Goal: Navigation & Orientation: Find specific page/section

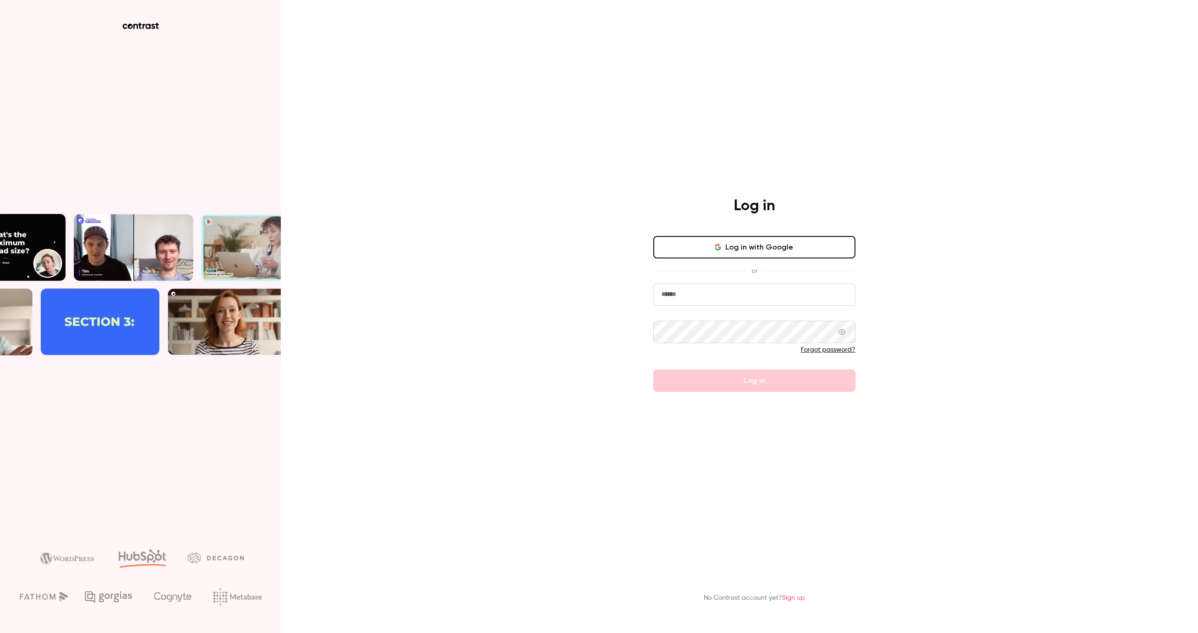
click at [749, 242] on button "Log in with Google" at bounding box center [754, 247] width 202 height 22
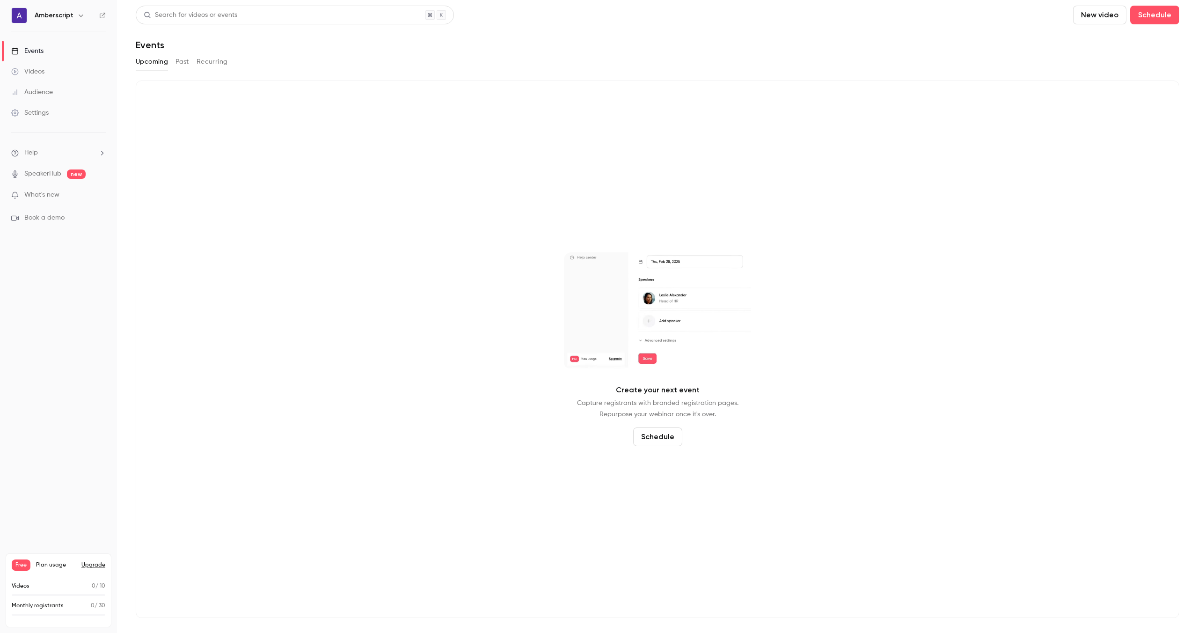
click at [60, 117] on link "Settings" at bounding box center [58, 113] width 117 height 21
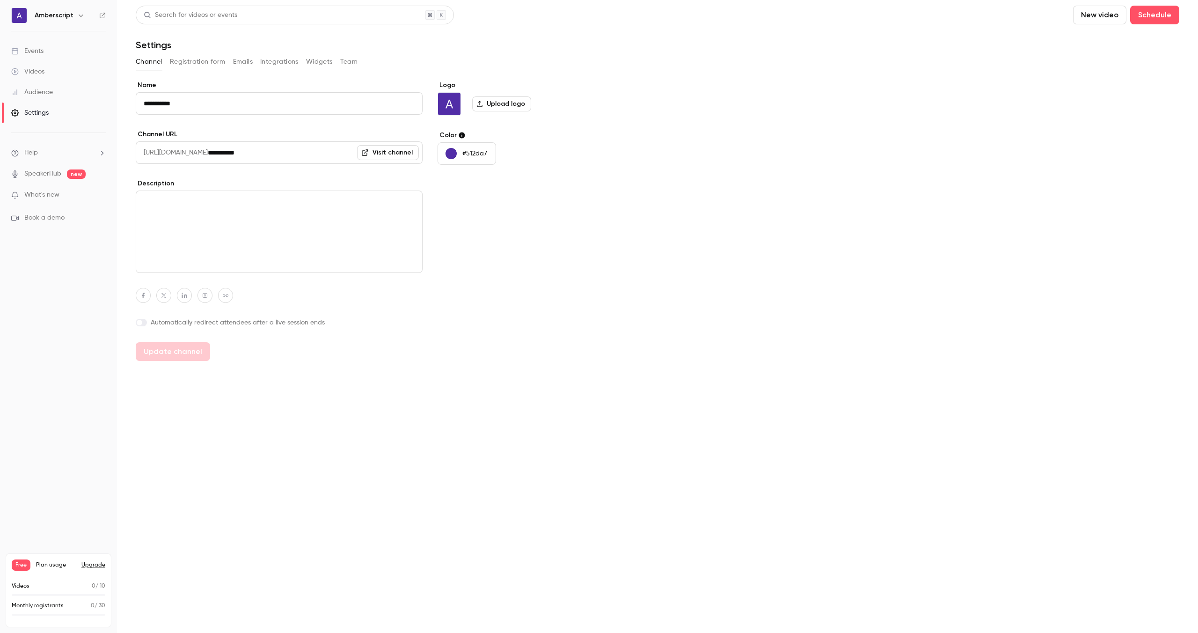
click at [57, 78] on link "Videos" at bounding box center [58, 71] width 117 height 21
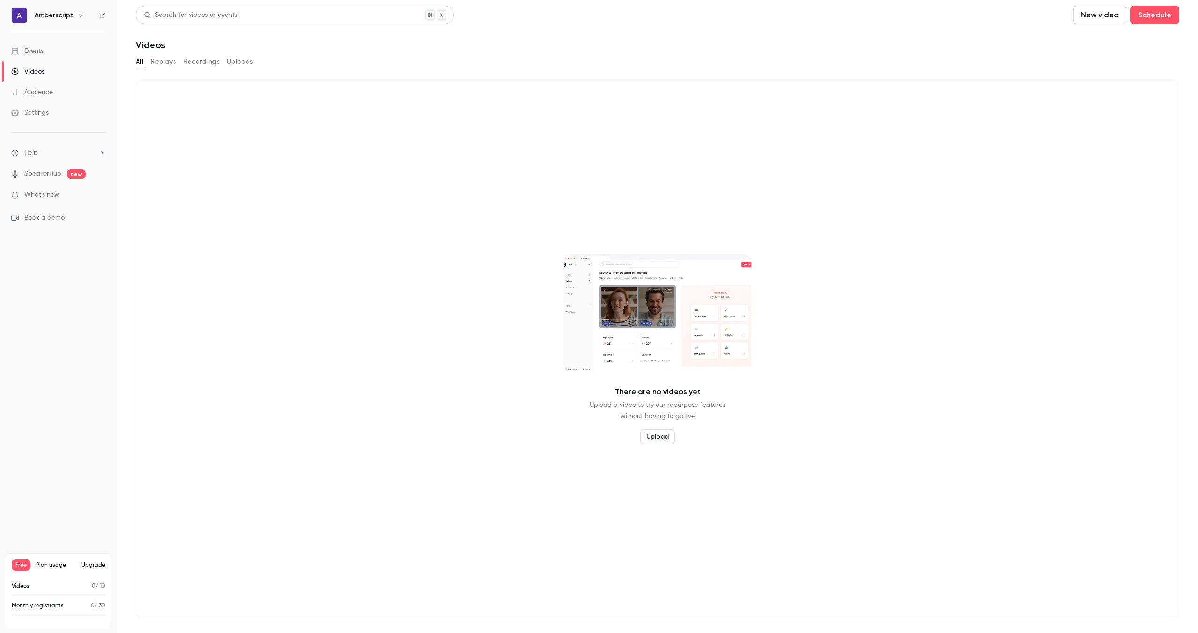
click at [63, 19] on h6 "Amberscript" at bounding box center [54, 15] width 39 height 9
click at [68, 18] on h6 "Amberscript" at bounding box center [54, 15] width 39 height 9
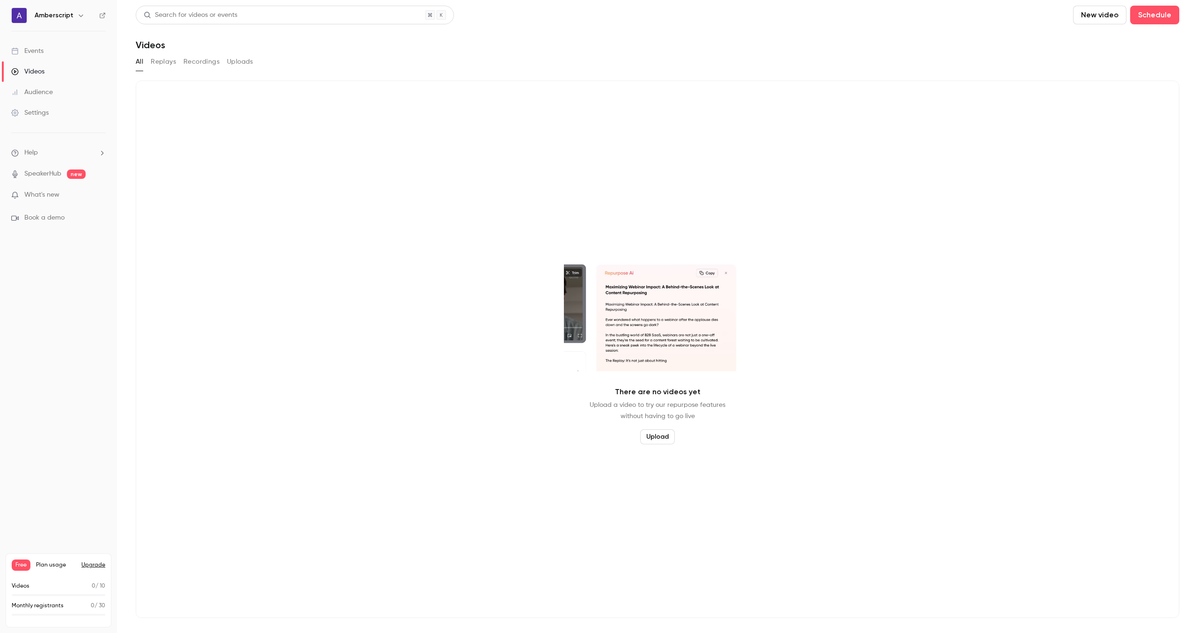
click at [167, 66] on button "Replays" at bounding box center [163, 61] width 25 height 15
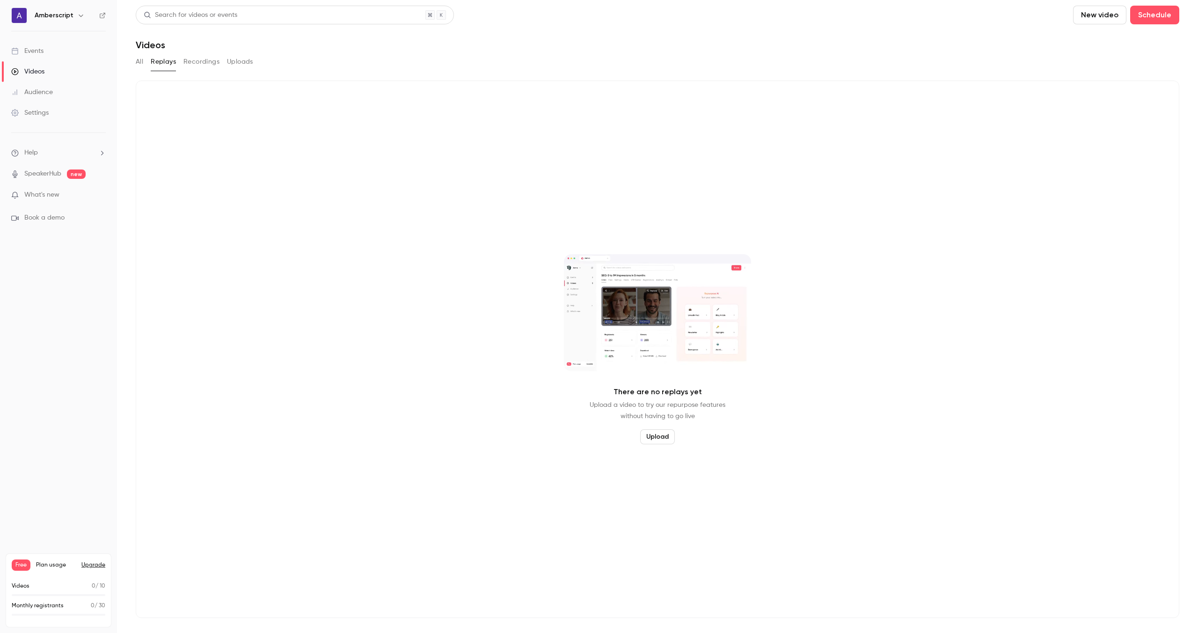
click at [211, 62] on button "Recordings" at bounding box center [201, 61] width 36 height 15
click at [252, 64] on button "Uploads" at bounding box center [240, 61] width 26 height 15
click at [140, 58] on button "All" at bounding box center [139, 61] width 7 height 15
click at [49, 198] on span "What's new" at bounding box center [41, 195] width 35 height 10
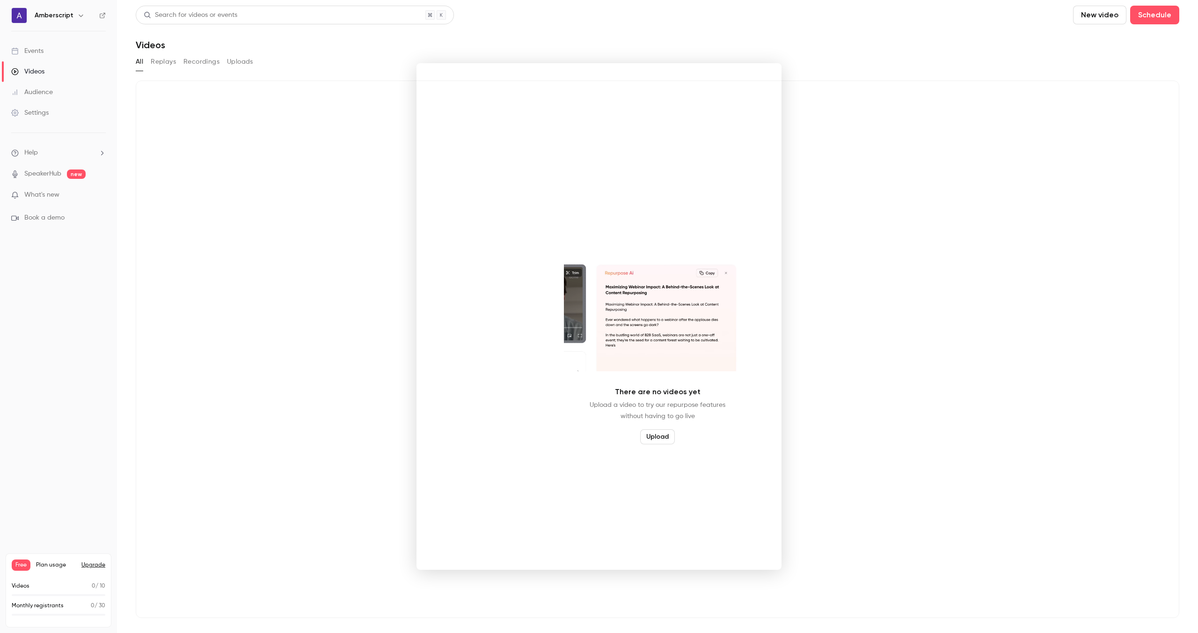
click at [67, 47] on div at bounding box center [599, 316] width 1198 height 633
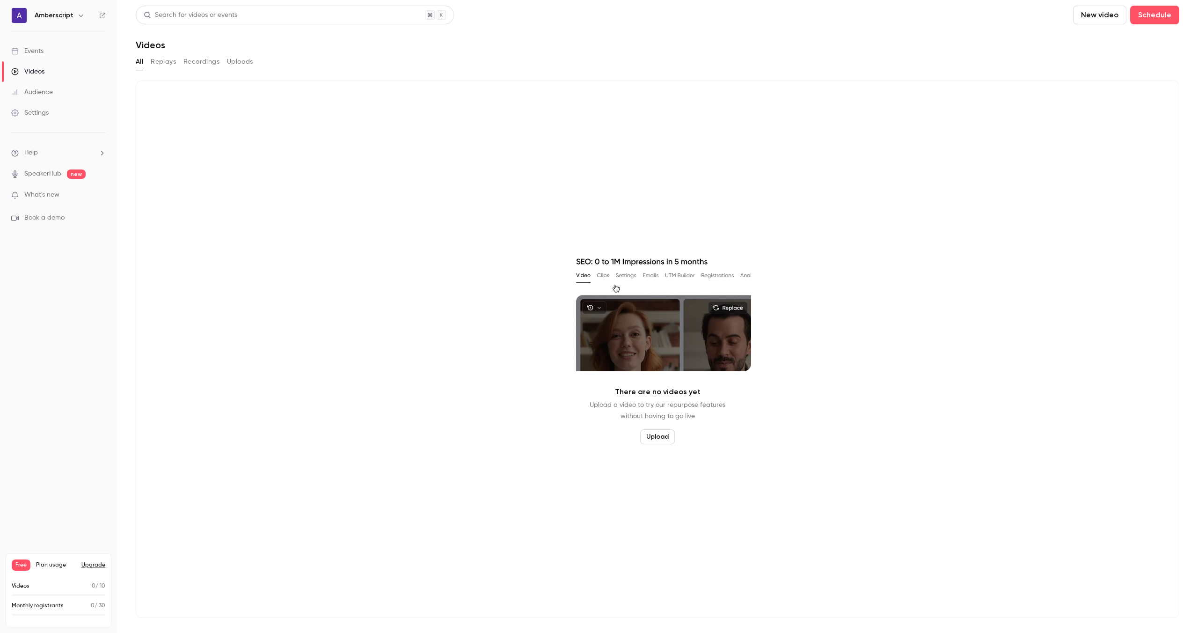
click at [67, 47] on link "Events" at bounding box center [58, 51] width 117 height 21
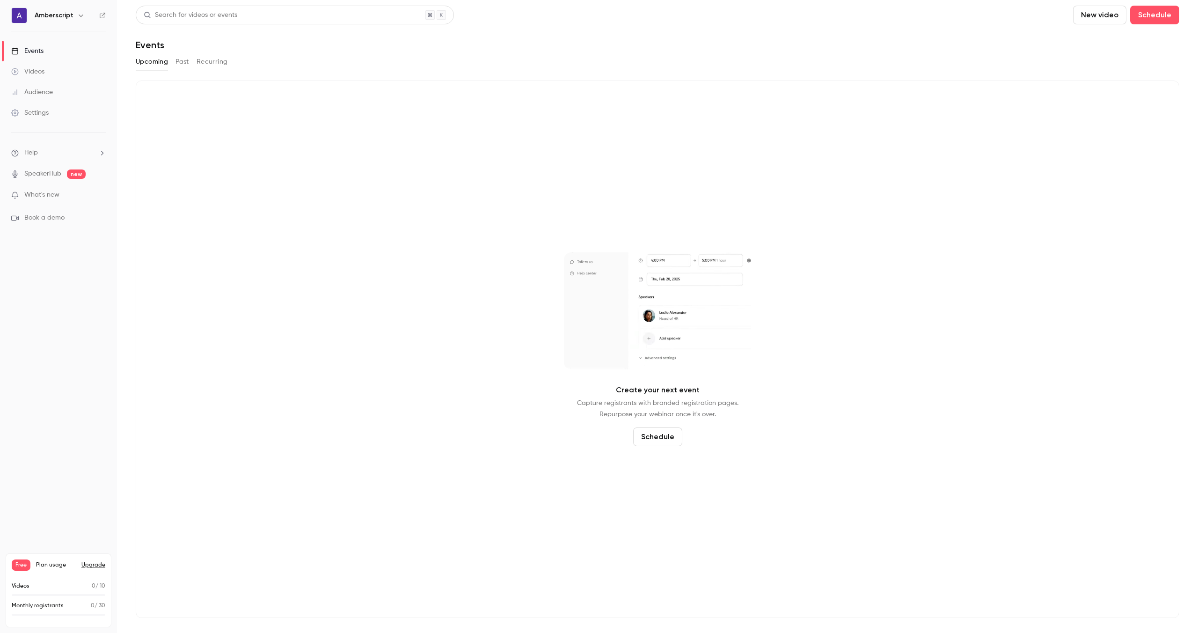
click at [53, 86] on link "Audience" at bounding box center [58, 92] width 117 height 21
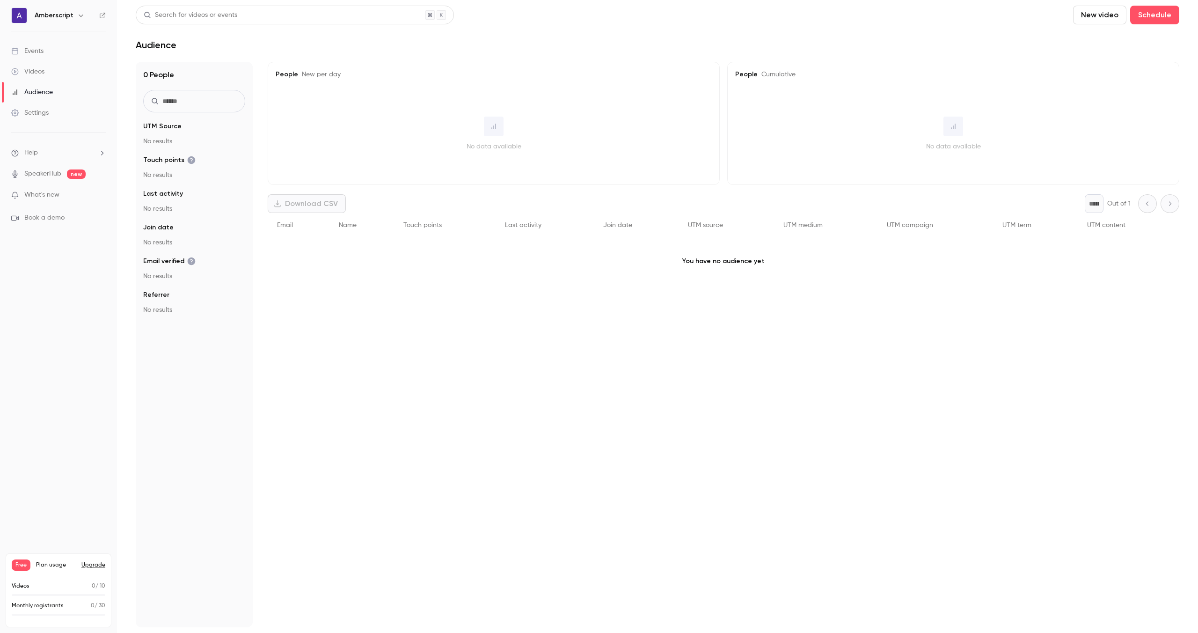
click at [42, 51] on div "Events" at bounding box center [27, 50] width 32 height 9
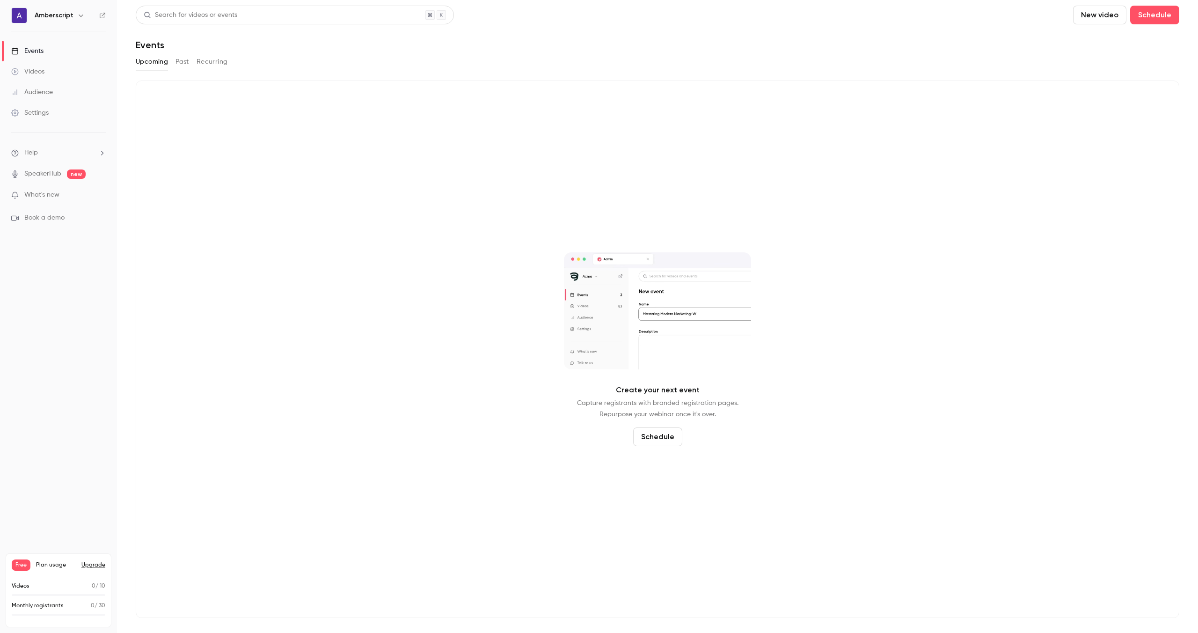
click at [59, 19] on h6 "Amberscript" at bounding box center [54, 15] width 39 height 9
click at [78, 12] on icon "button" at bounding box center [80, 15] width 7 height 7
click at [75, 14] on button "button" at bounding box center [80, 15] width 11 height 11
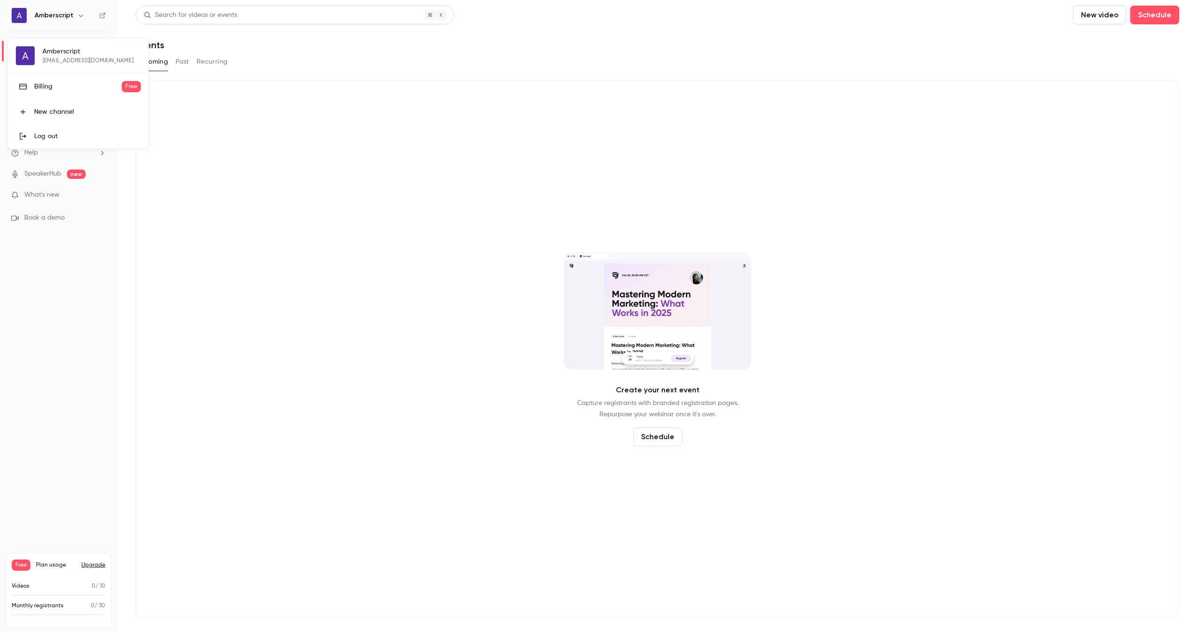
click at [223, 199] on div at bounding box center [599, 316] width 1198 height 633
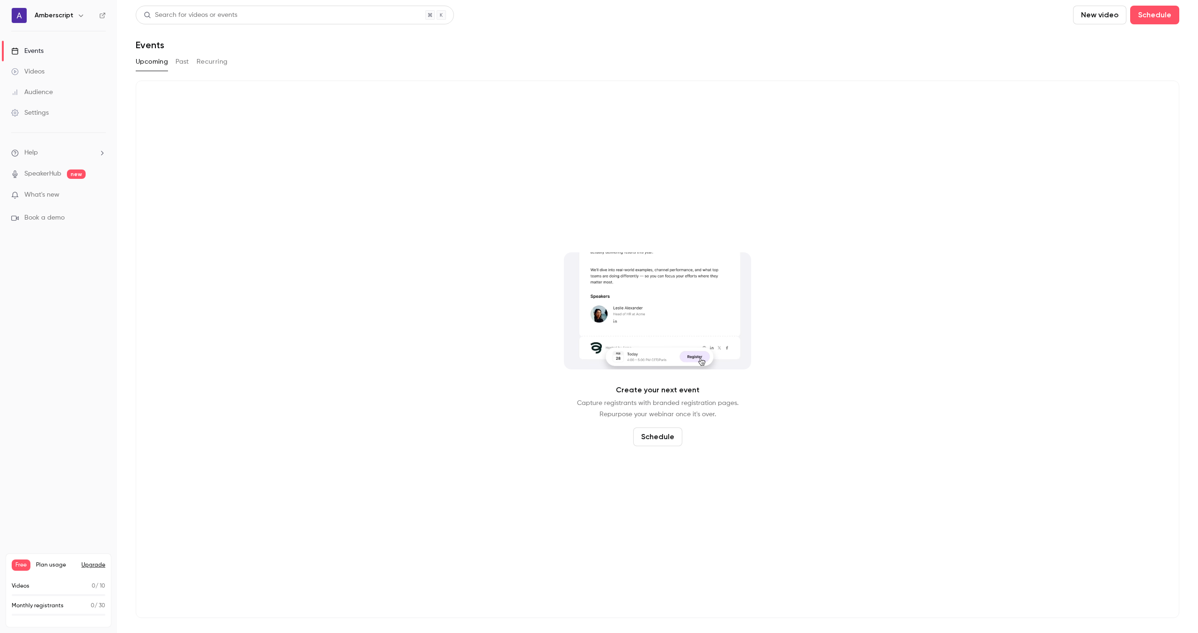
click at [60, 104] on link "Settings" at bounding box center [58, 113] width 117 height 21
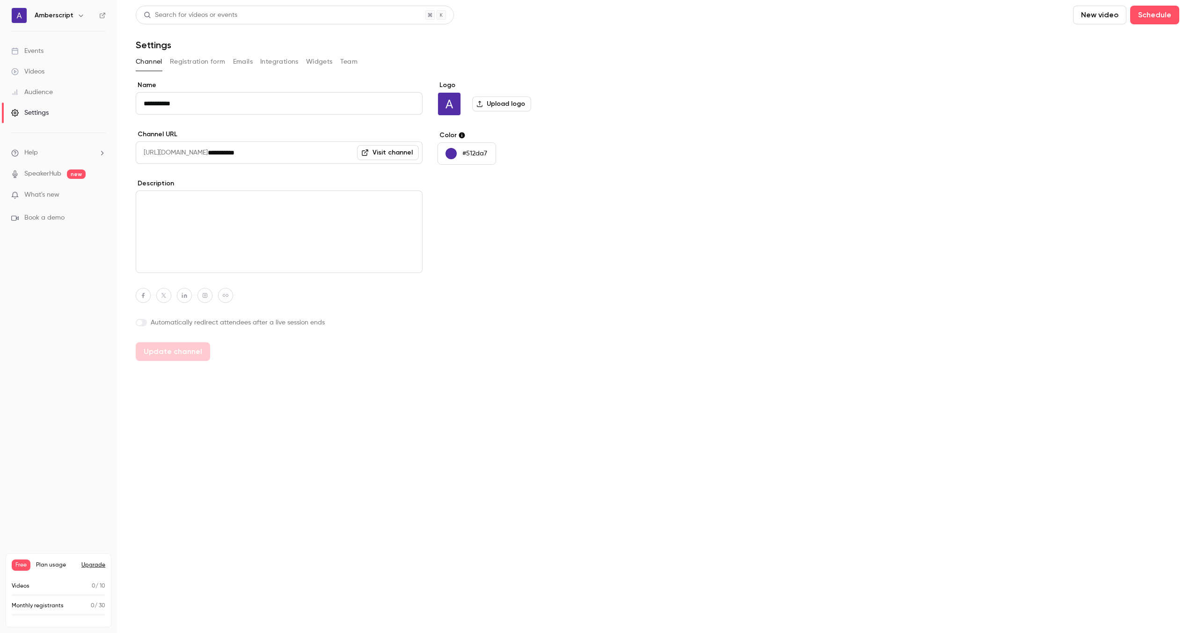
click at [56, 74] on link "Videos" at bounding box center [58, 71] width 117 height 21
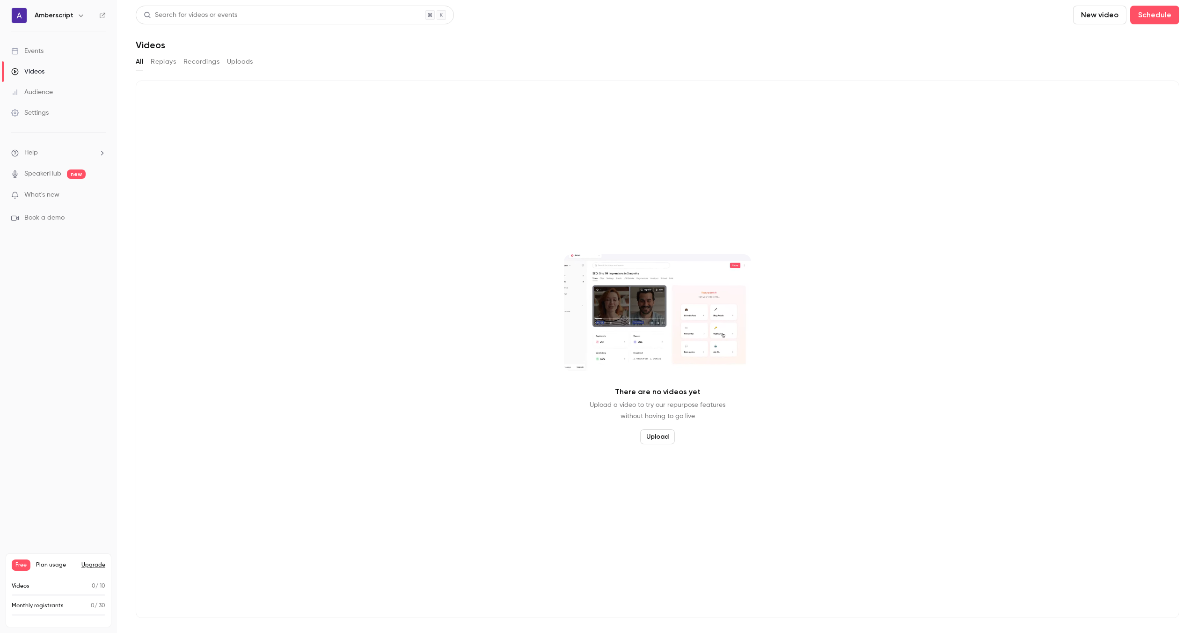
click at [57, 58] on link "Events" at bounding box center [58, 51] width 117 height 21
click at [77, 17] on icon "button" at bounding box center [80, 15] width 7 height 7
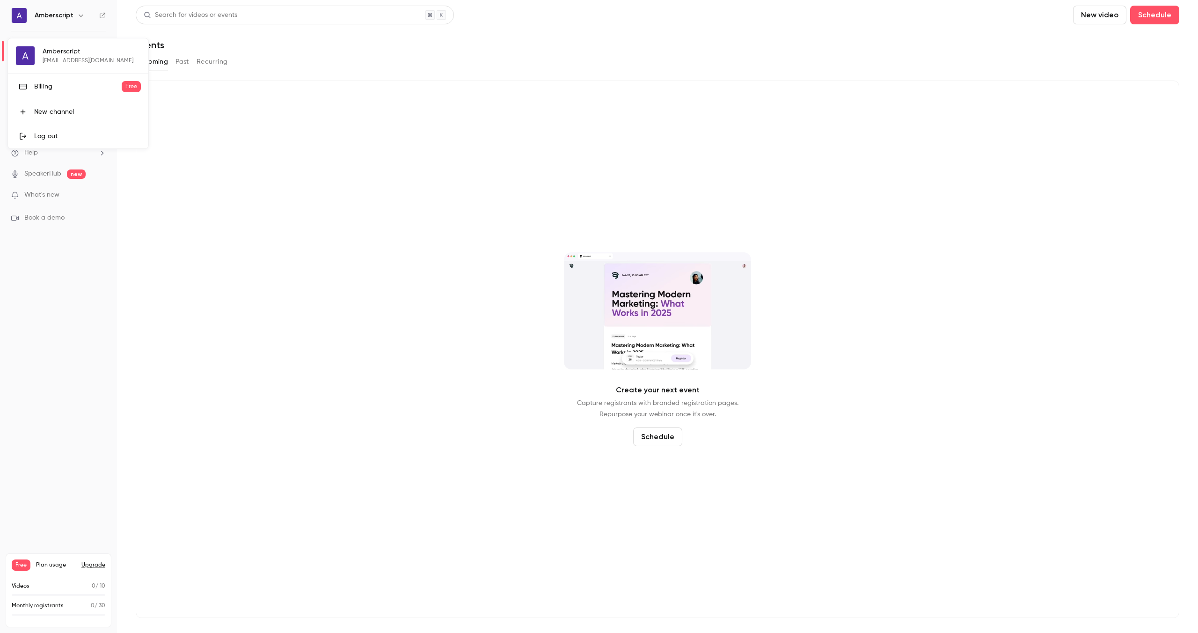
click at [67, 134] on div "Log out" at bounding box center [87, 136] width 107 height 9
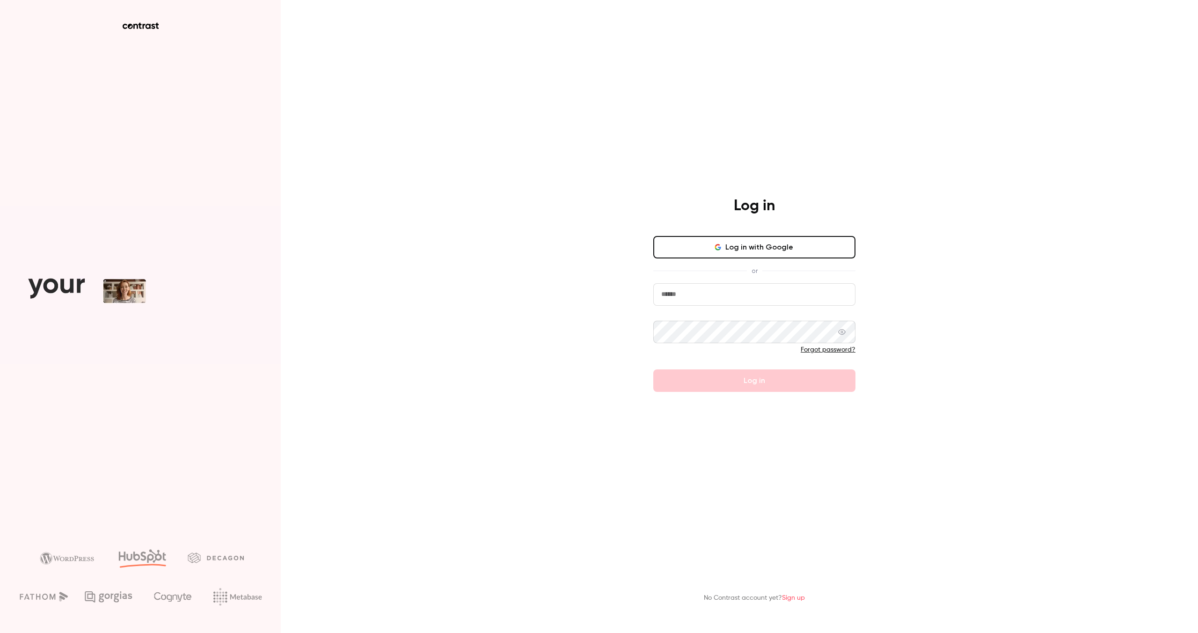
click at [773, 294] on input "email" at bounding box center [754, 294] width 202 height 22
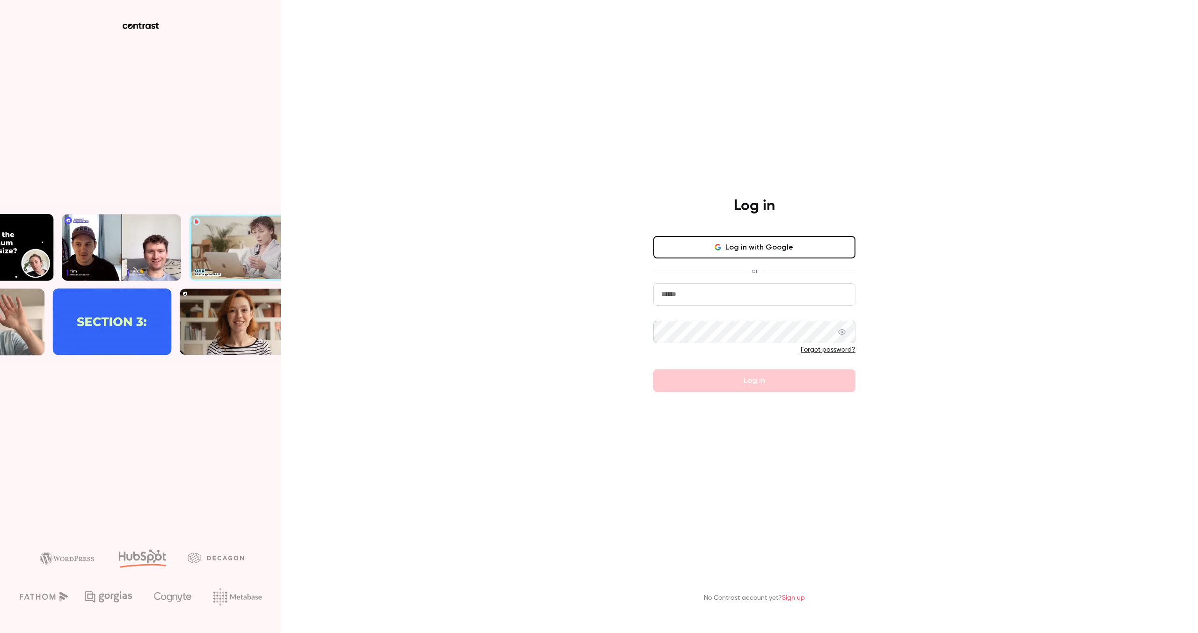
type input "*"
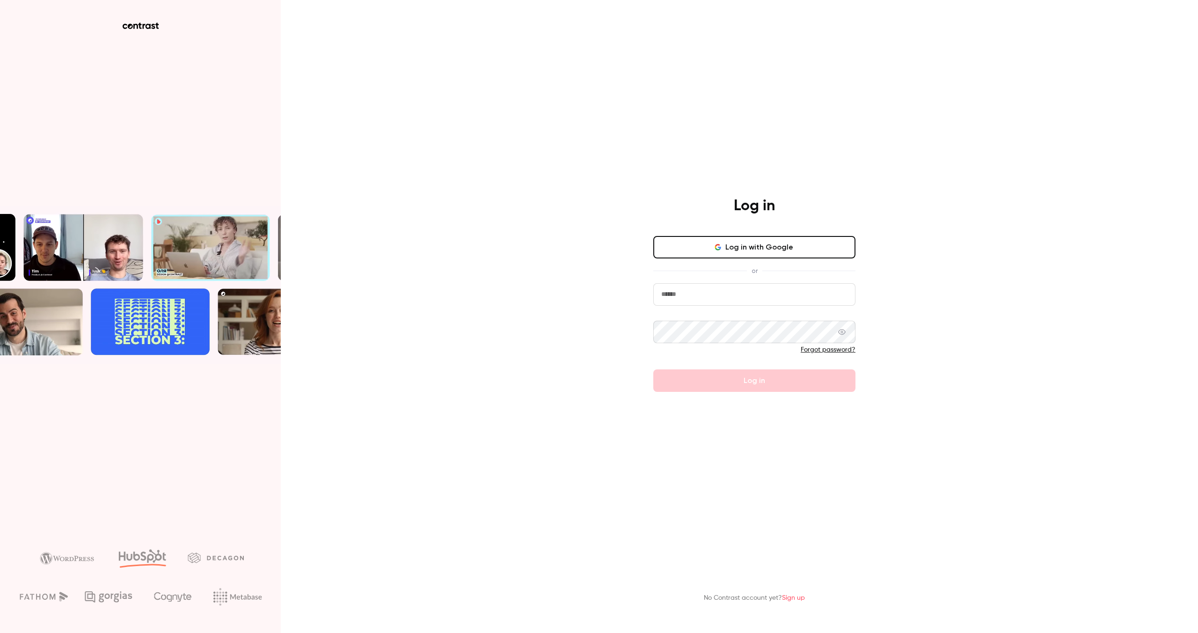
type input "**********"
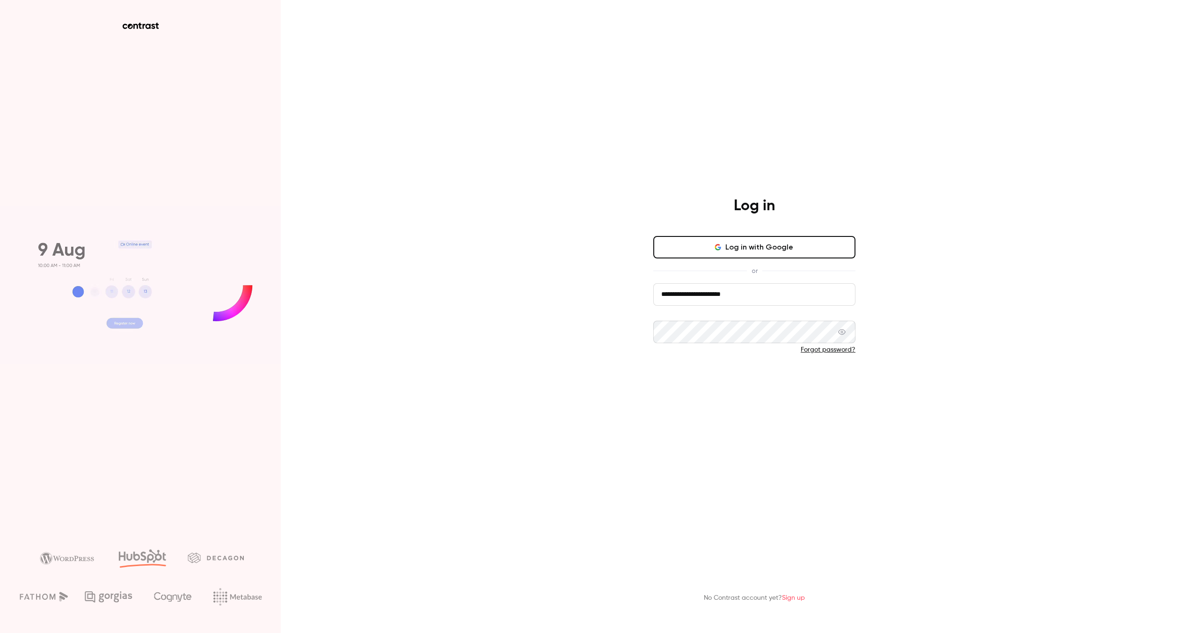
click at [742, 378] on button "Log in" at bounding box center [754, 380] width 202 height 22
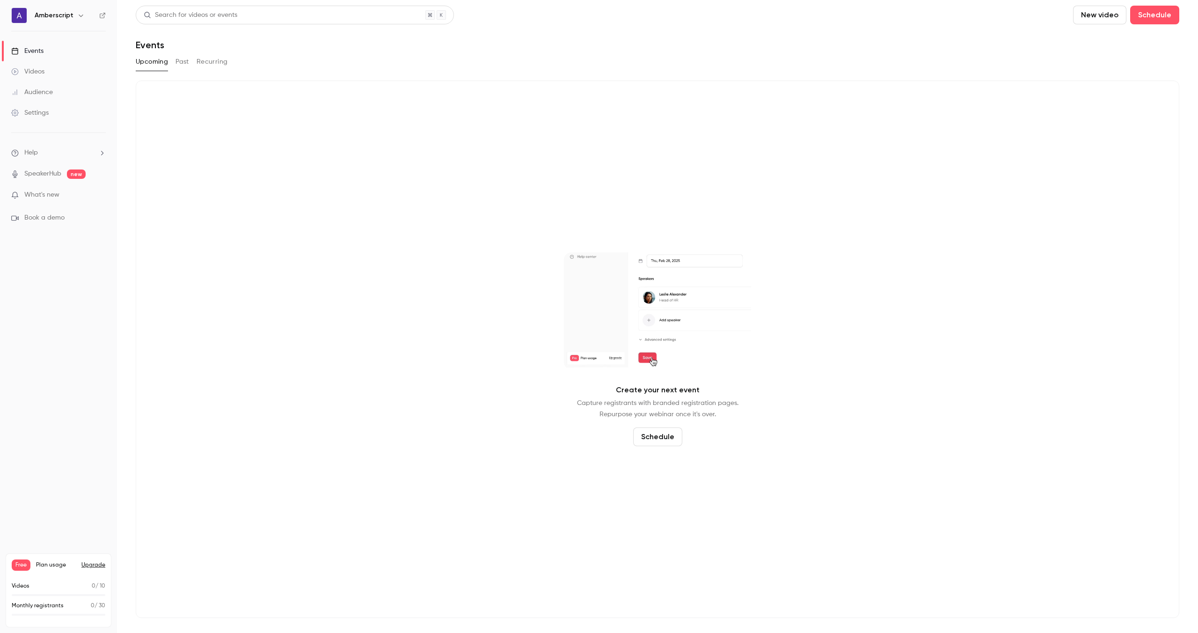
click at [80, 12] on icon "button" at bounding box center [80, 15] width 7 height 7
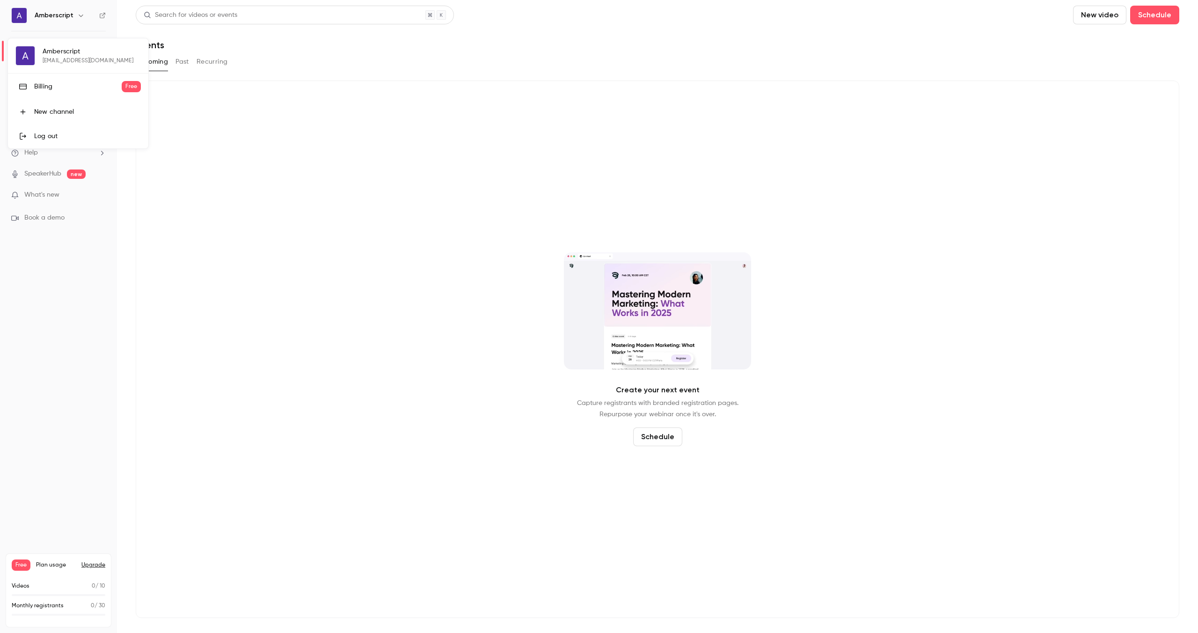
click at [272, 212] on div at bounding box center [599, 316] width 1198 height 633
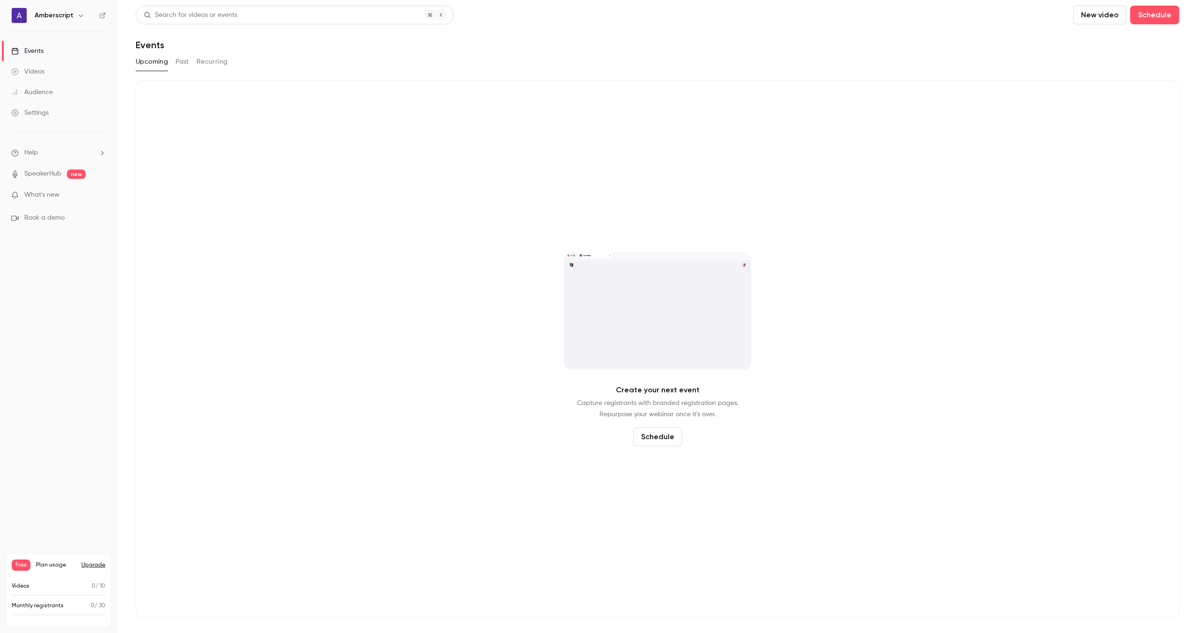
click at [68, 92] on link "Audience" at bounding box center [58, 92] width 117 height 21
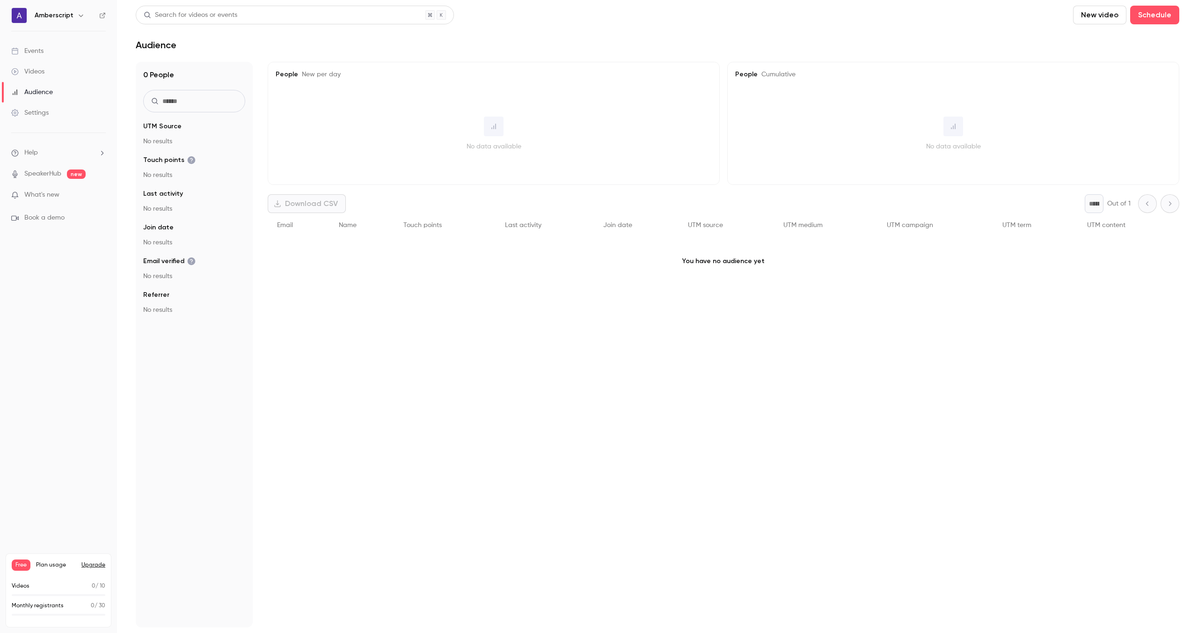
click at [64, 73] on link "Videos" at bounding box center [58, 71] width 117 height 21
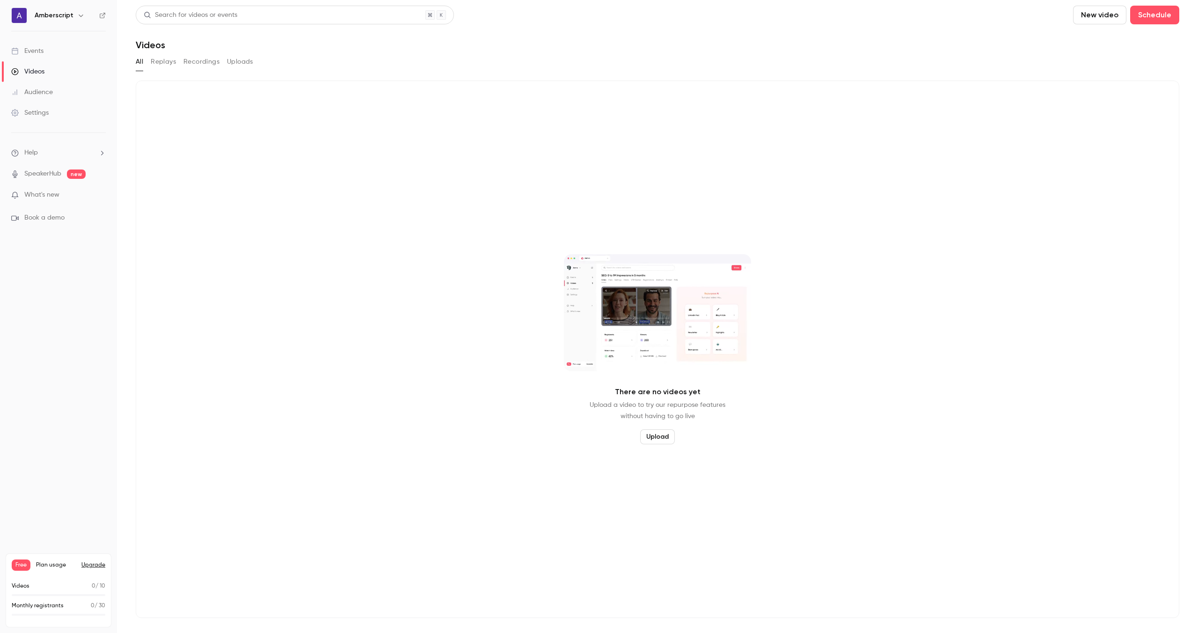
click at [67, 113] on link "Settings" at bounding box center [58, 113] width 117 height 21
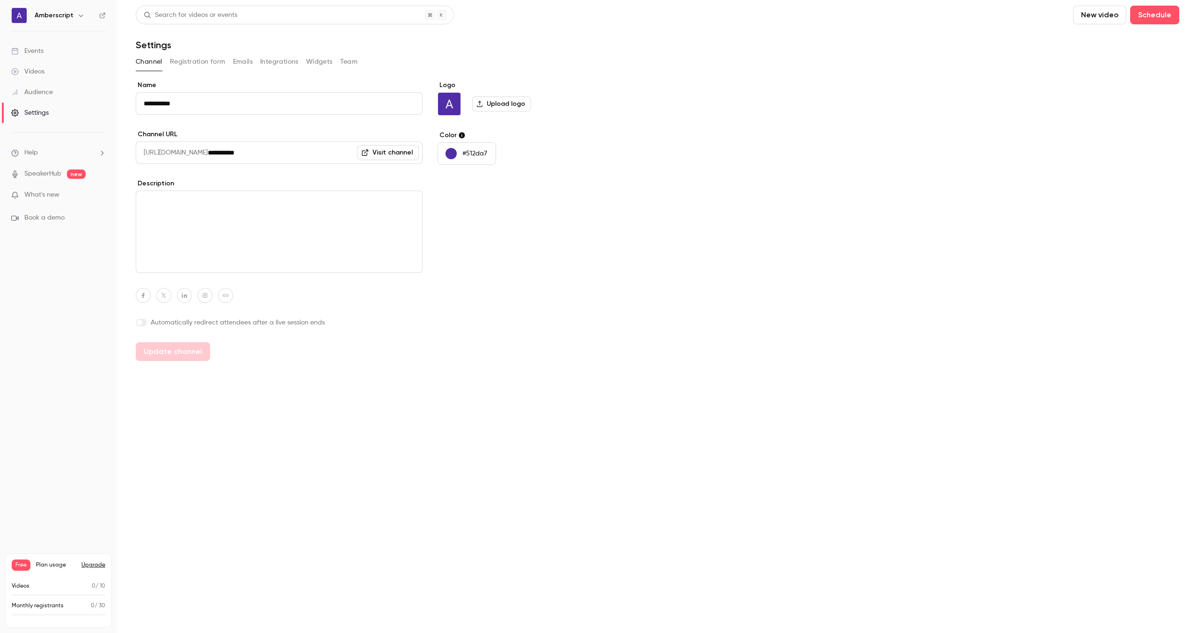
click at [75, 72] on link "Videos" at bounding box center [58, 71] width 117 height 21
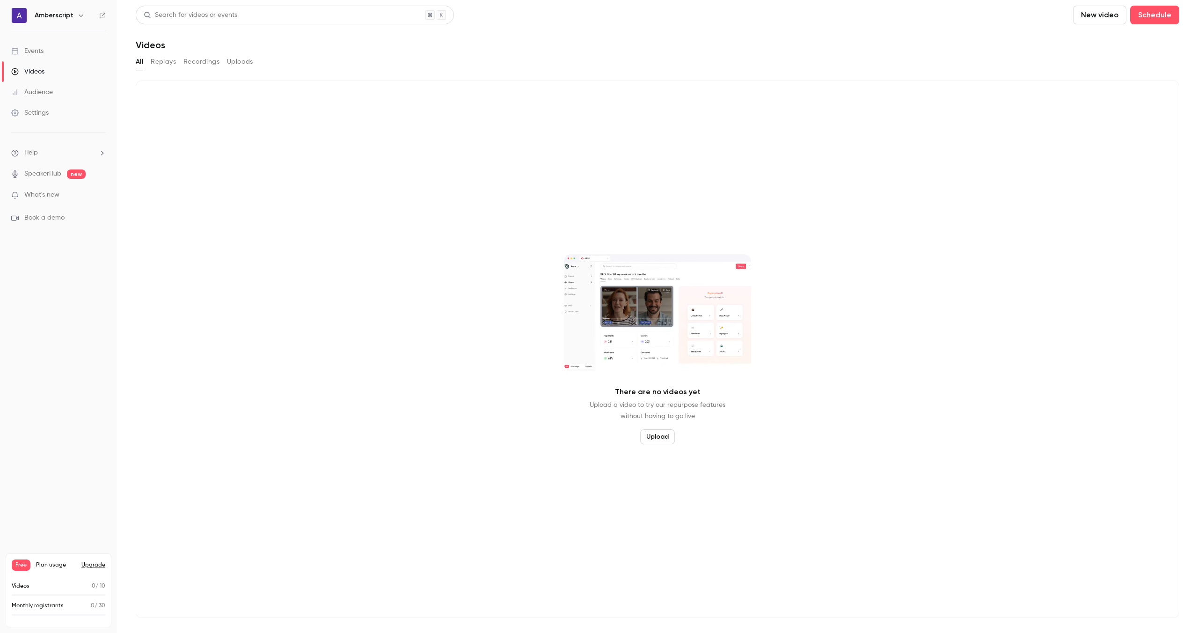
click at [209, 54] on button "Recordings" at bounding box center [201, 61] width 36 height 15
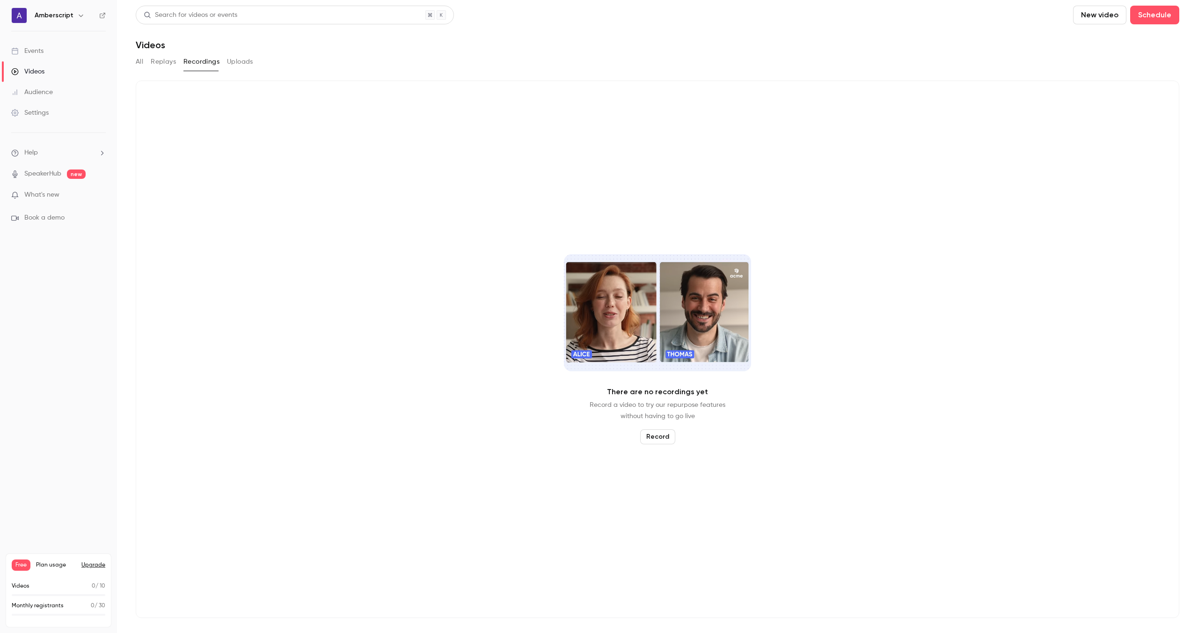
click at [238, 63] on button "Uploads" at bounding box center [240, 61] width 26 height 15
click at [169, 66] on button "Replays" at bounding box center [163, 61] width 25 height 15
click at [57, 44] on link "Events" at bounding box center [58, 51] width 117 height 21
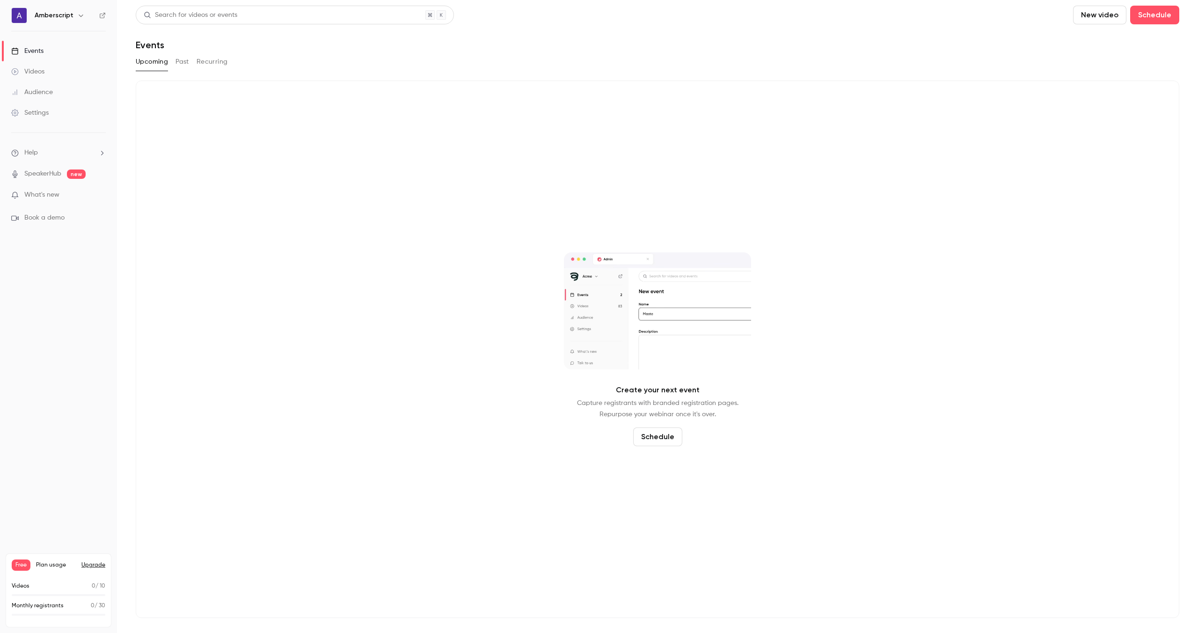
click at [67, 88] on link "Audience" at bounding box center [58, 92] width 117 height 21
